Goal: Check status: Check status

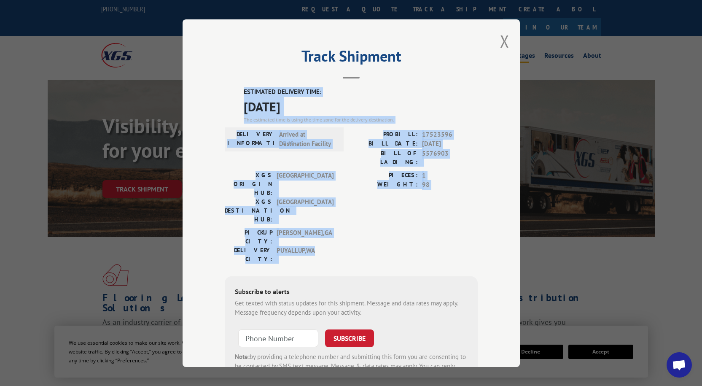
click at [503, 38] on button "Close modal" at bounding box center [504, 41] width 9 height 22
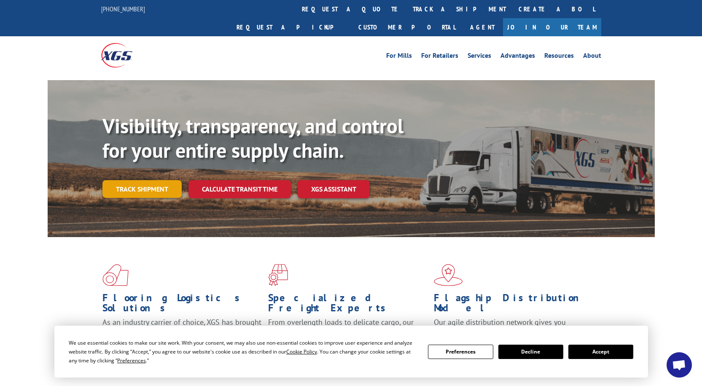
click at [152, 180] on link "Track shipment" at bounding box center [142, 189] width 79 height 18
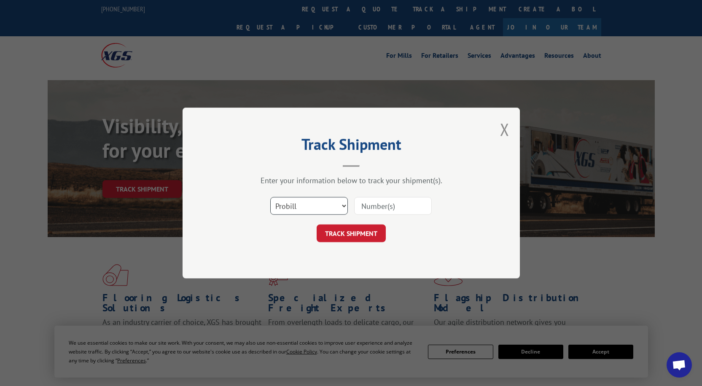
click at [302, 203] on select "Select category... Probill BOL PO" at bounding box center [309, 206] width 78 height 18
select select "po"
click at [270, 197] on select "Select category... Probill BOL PO" at bounding box center [309, 206] width 78 height 18
click at [400, 208] on input at bounding box center [393, 206] width 78 height 18
paste input "01533631"
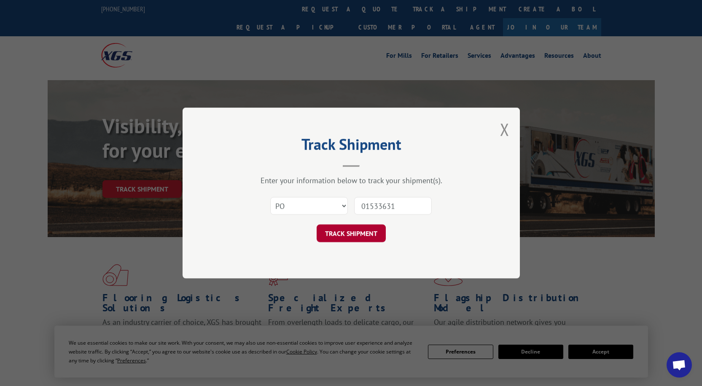
type input "01533631"
click at [342, 232] on button "TRACK SHIPMENT" at bounding box center [351, 233] width 69 height 18
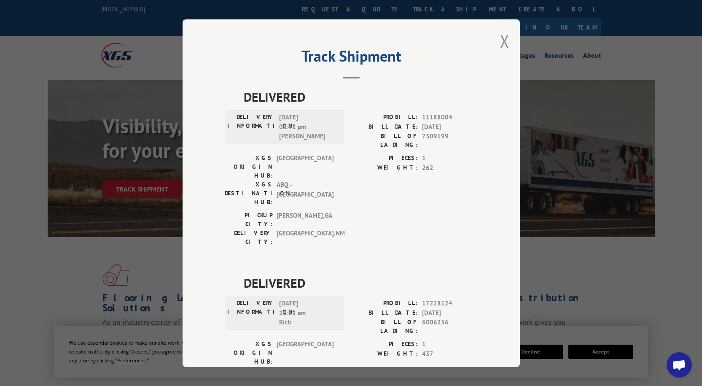
scroll to position [253, 0]
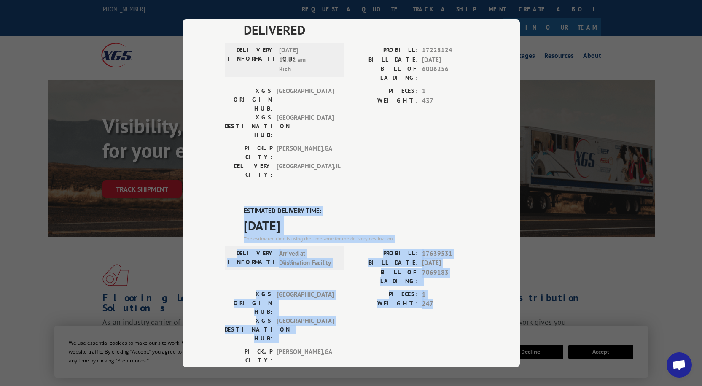
drag, startPoint x: 433, startPoint y: 203, endPoint x: 228, endPoint y: 115, distance: 223.8
click at [228, 206] on div "ESTIMATED DELIVERY TIME: [DATE] The estimated time is using the time zone for t…" at bounding box center [351, 357] width 253 height 303
copy div "ESTIMATED DELIVERY TIME: [DATE] The estimated time is using the time zone for t…"
